Goal: Find specific page/section: Find specific page/section

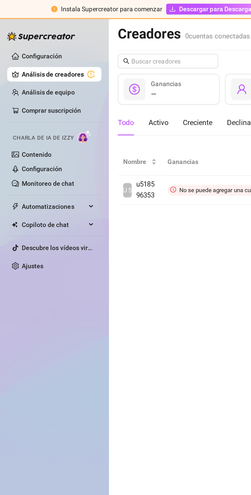
click at [27, 95] on link "Configuración" at bounding box center [23, 96] width 23 height 4
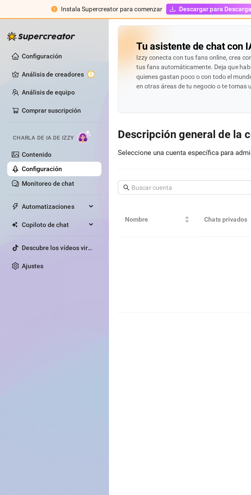
click at [51, 117] on icon at bounding box center [52, 117] width 3 height 0
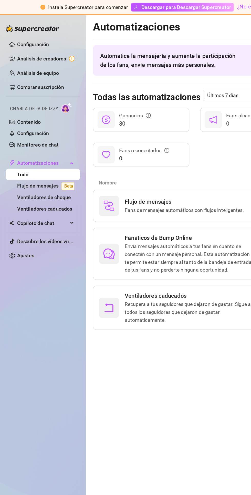
click at [40, 44] on link "Análisis de creadores" at bounding box center [32, 42] width 41 height 8
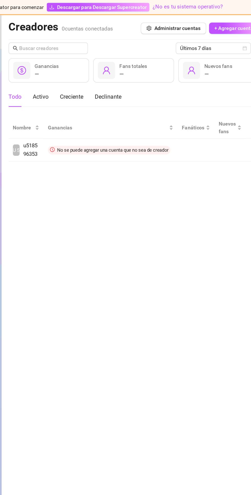
click at [151, 107] on td "No se puede agregar una cuenta que no sea de creador" at bounding box center [140, 107] width 96 height 16
click at [129, 109] on font "No se puede agregar una cuenta que no sea de creador" at bounding box center [141, 108] width 80 height 4
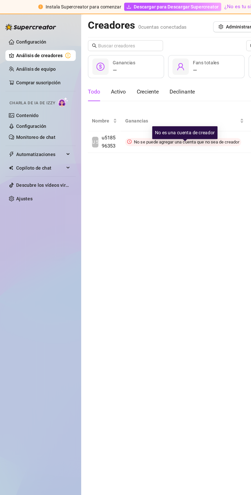
click at [161, 2] on span "Descargar para Descargar Supercreator" at bounding box center [133, 5] width 64 height 6
